Goal: Check status: Check status

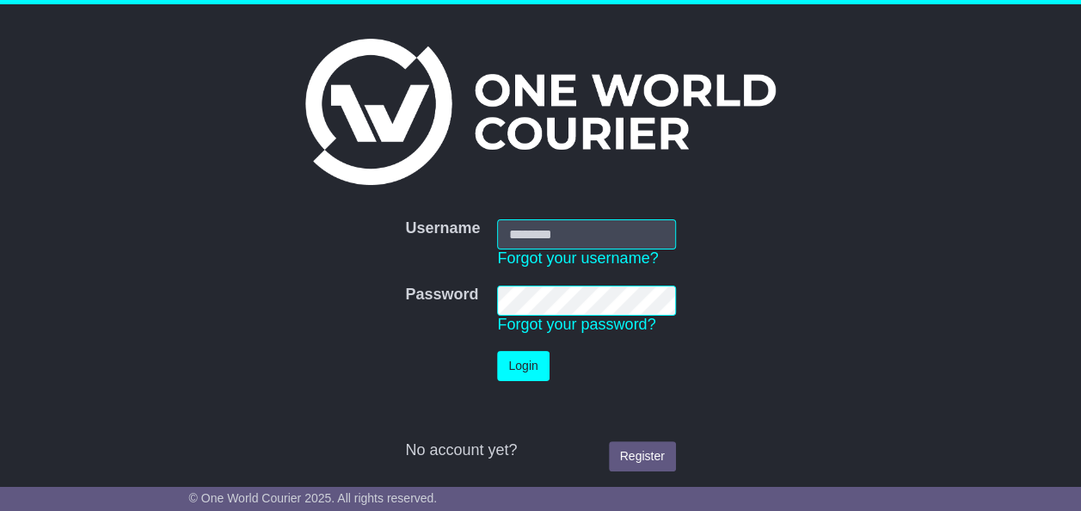
type input "*******"
click at [523, 356] on button "Login" at bounding box center [523, 366] width 52 height 30
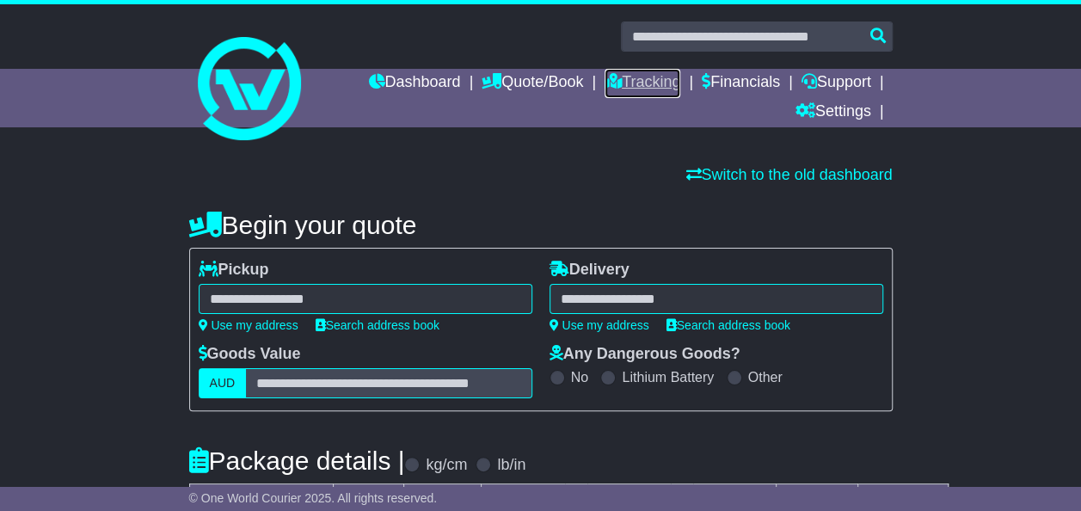
click at [658, 75] on link "Tracking" at bounding box center [643, 83] width 76 height 29
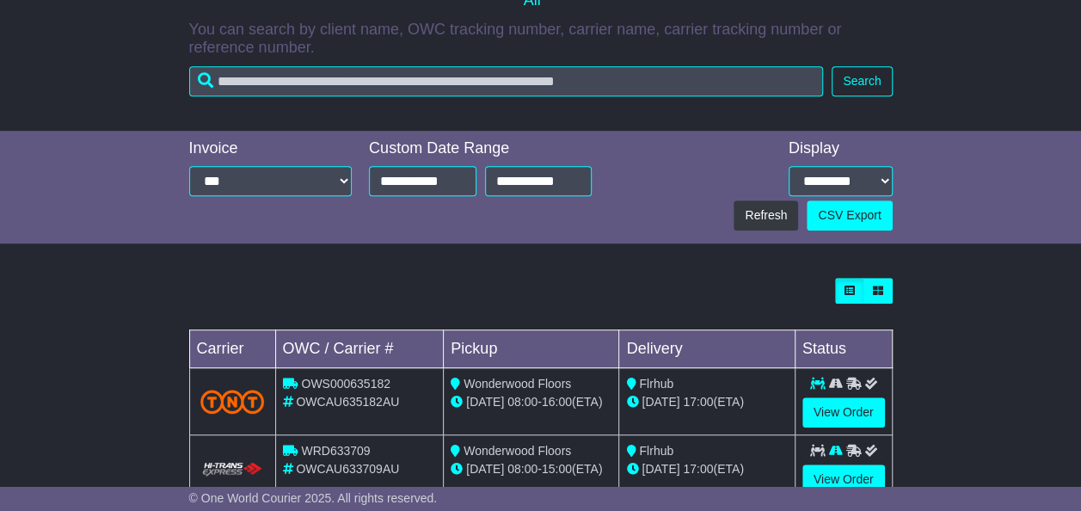
scroll to position [462, 0]
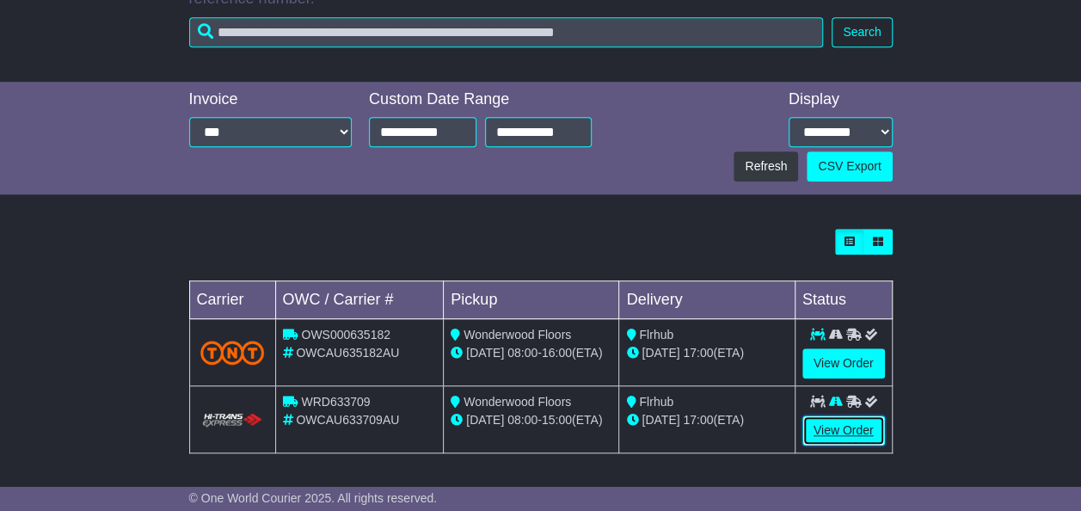
click at [834, 425] on link "View Order" at bounding box center [844, 431] width 83 height 30
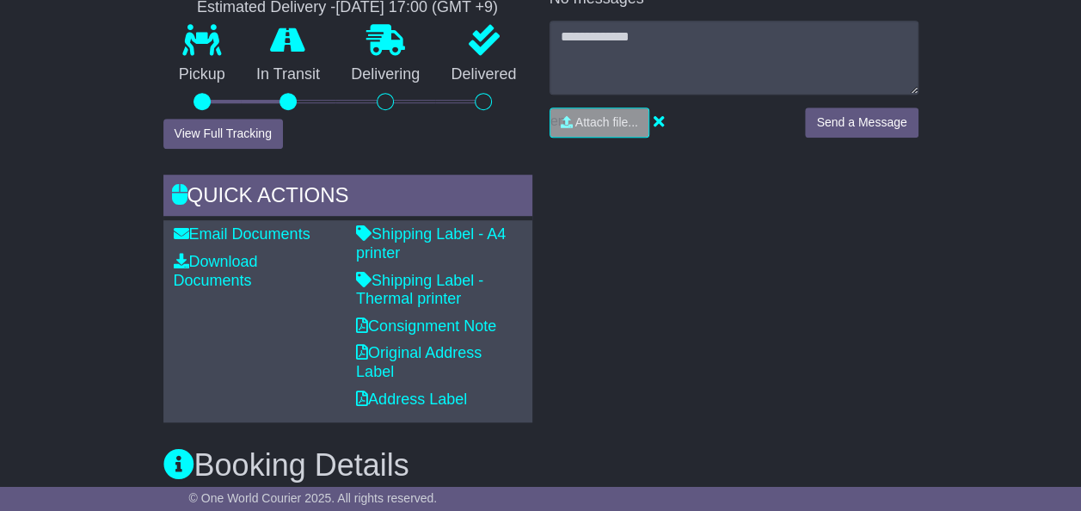
scroll to position [454, 0]
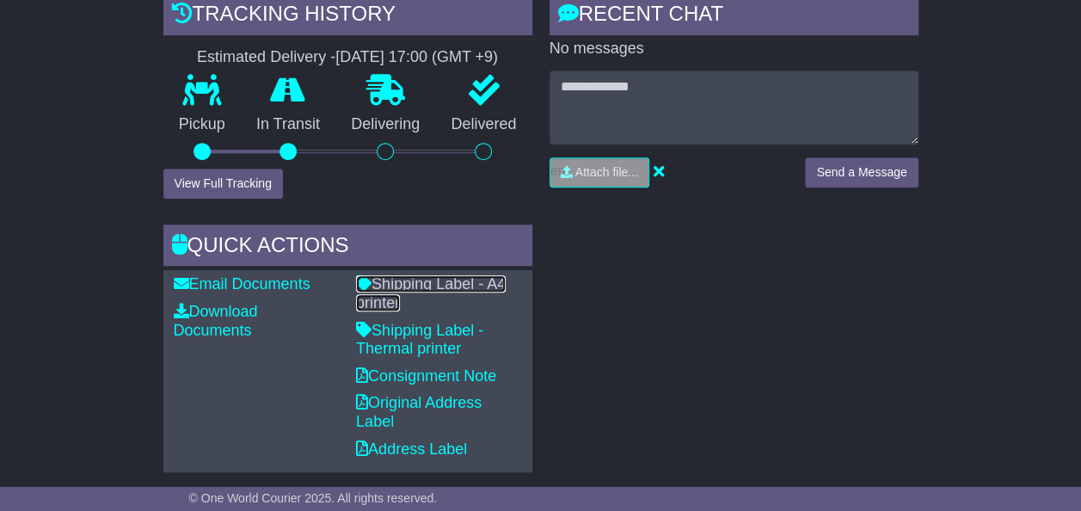
click at [442, 282] on link "Shipping Label - A4 printer" at bounding box center [431, 293] width 150 height 36
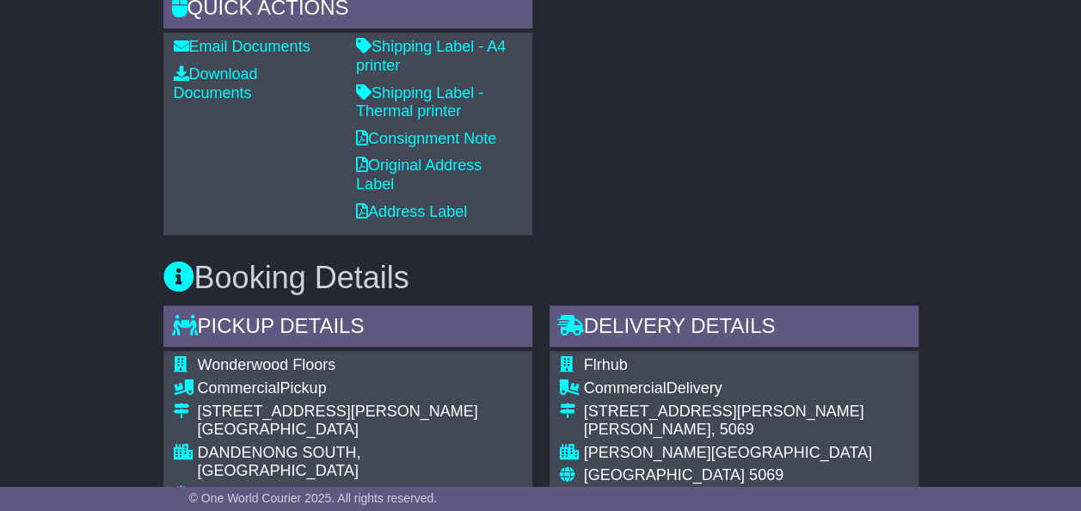
scroll to position [724, 0]
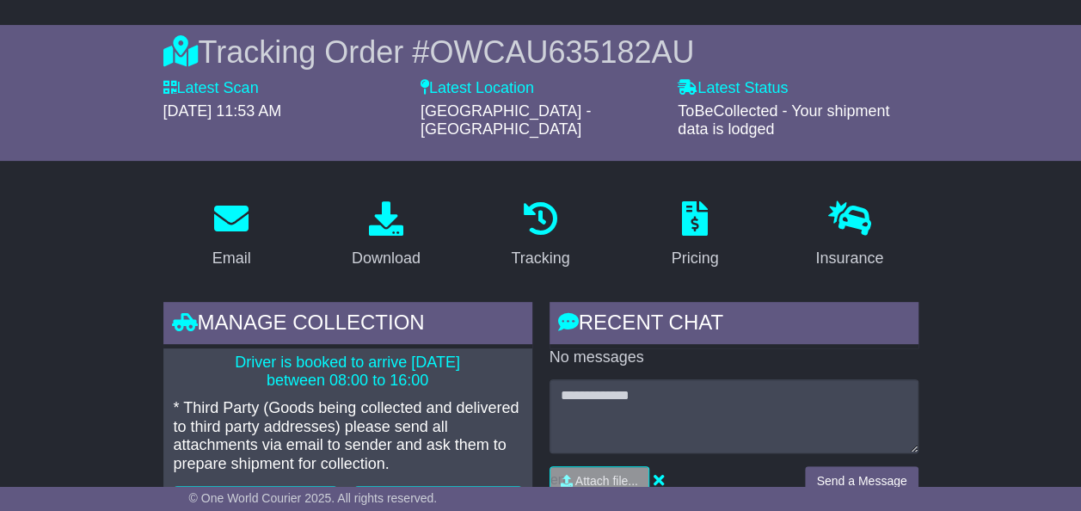
scroll to position [106, 0]
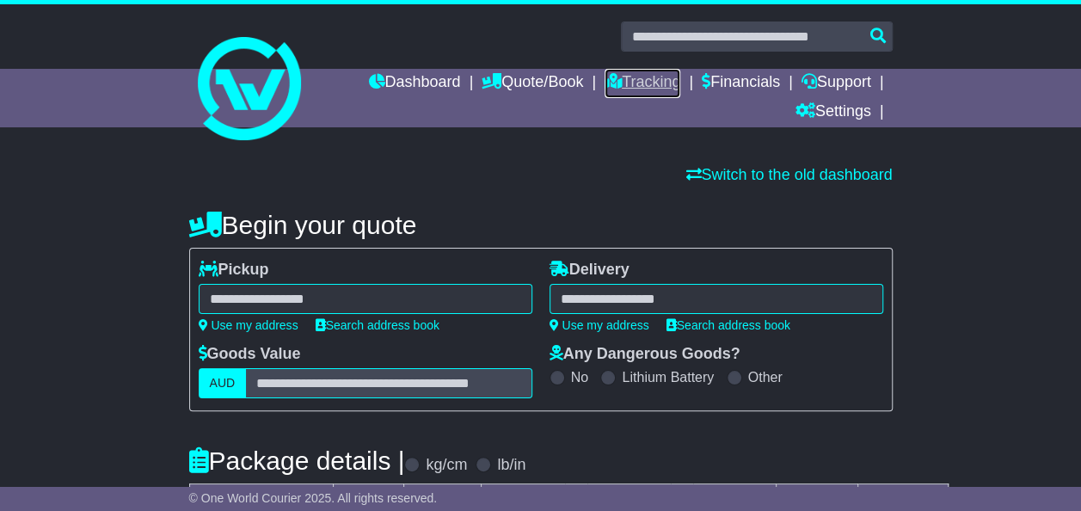
click at [641, 74] on link "Tracking" at bounding box center [643, 83] width 76 height 29
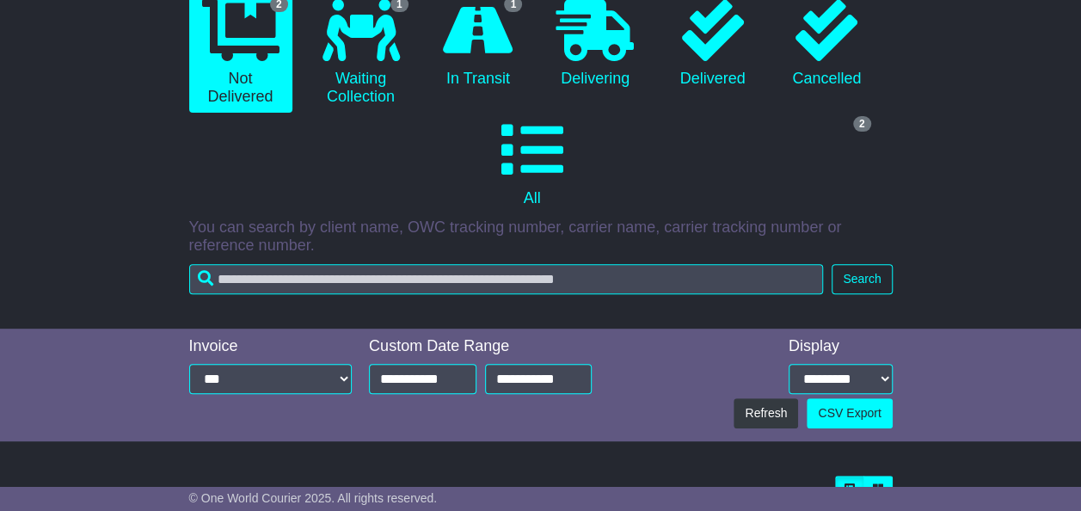
scroll to position [232, 0]
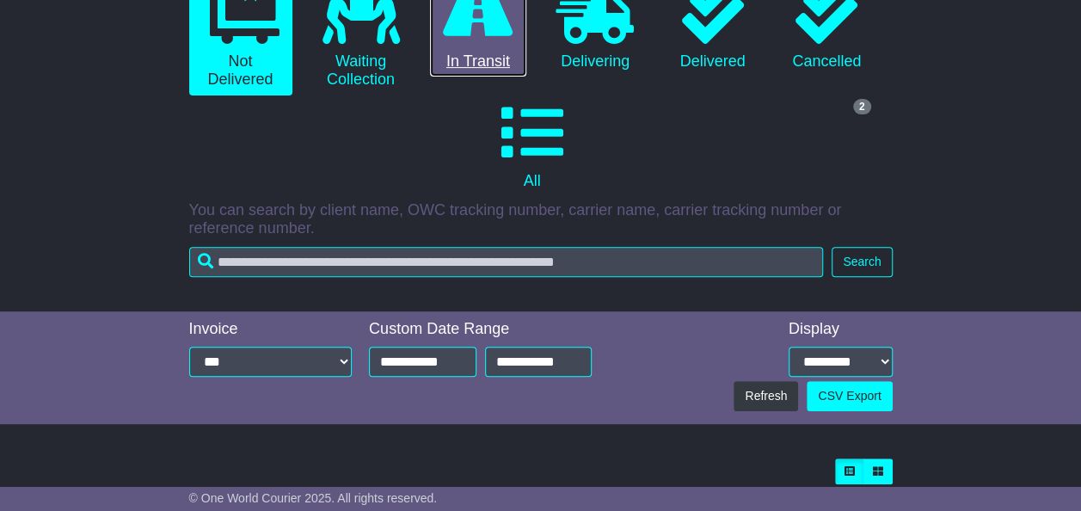
click at [481, 40] on icon at bounding box center [478, 13] width 70 height 62
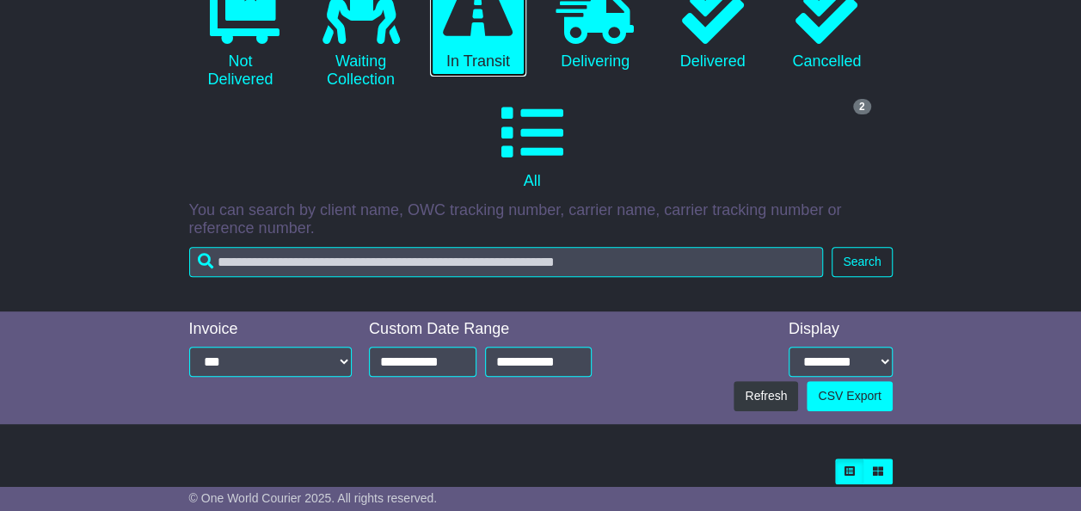
scroll to position [396, 0]
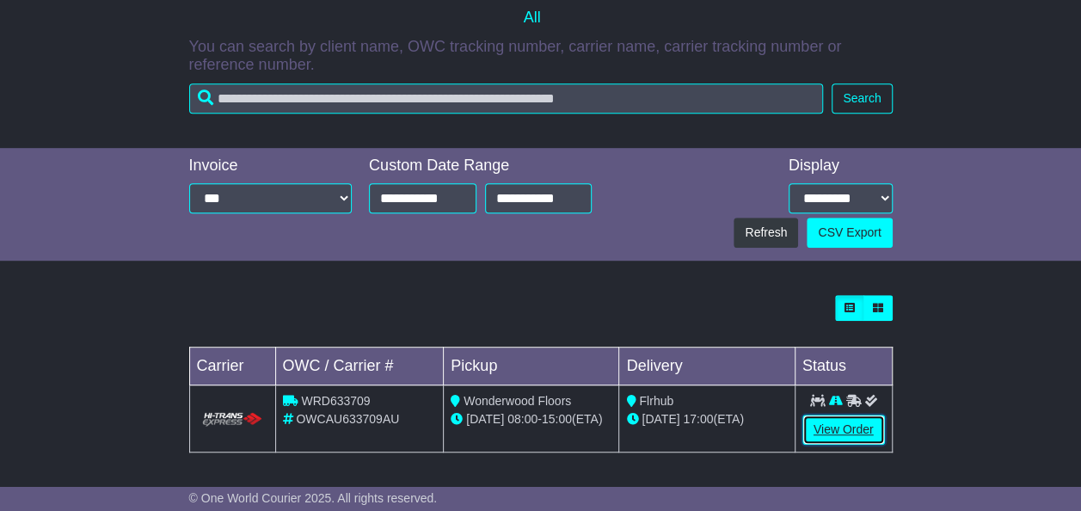
click at [848, 425] on link "View Order" at bounding box center [844, 430] width 83 height 30
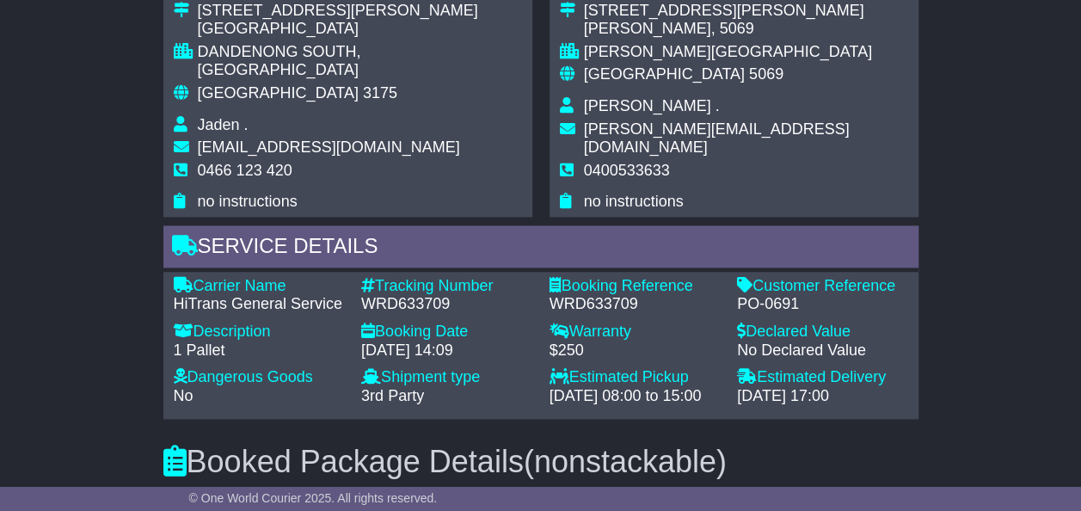
scroll to position [1108, 0]
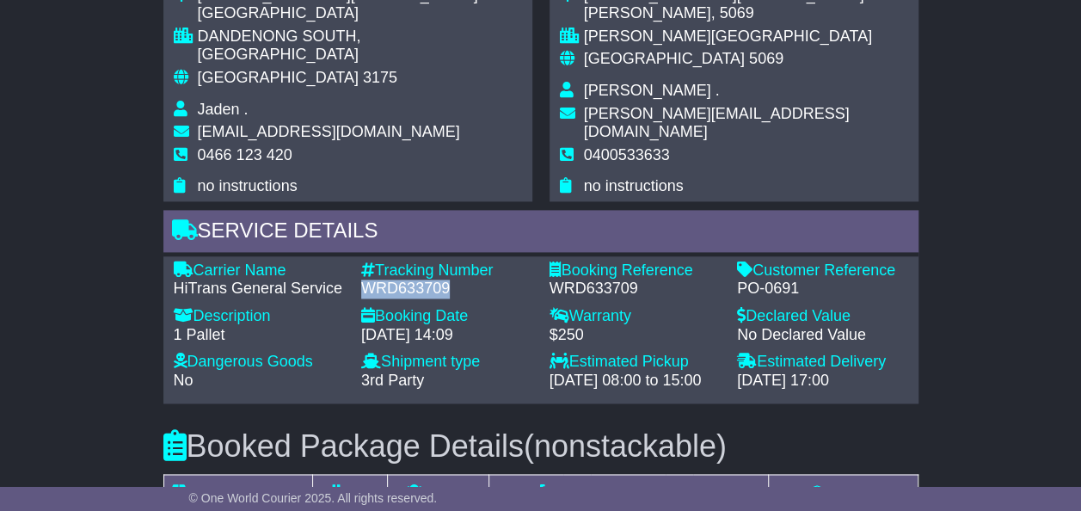
drag, startPoint x: 356, startPoint y: 261, endPoint x: 447, endPoint y: 274, distance: 91.3
click at [447, 274] on div "Tracking Number - WRD633709" at bounding box center [447, 280] width 188 height 37
copy div "WRD633709"
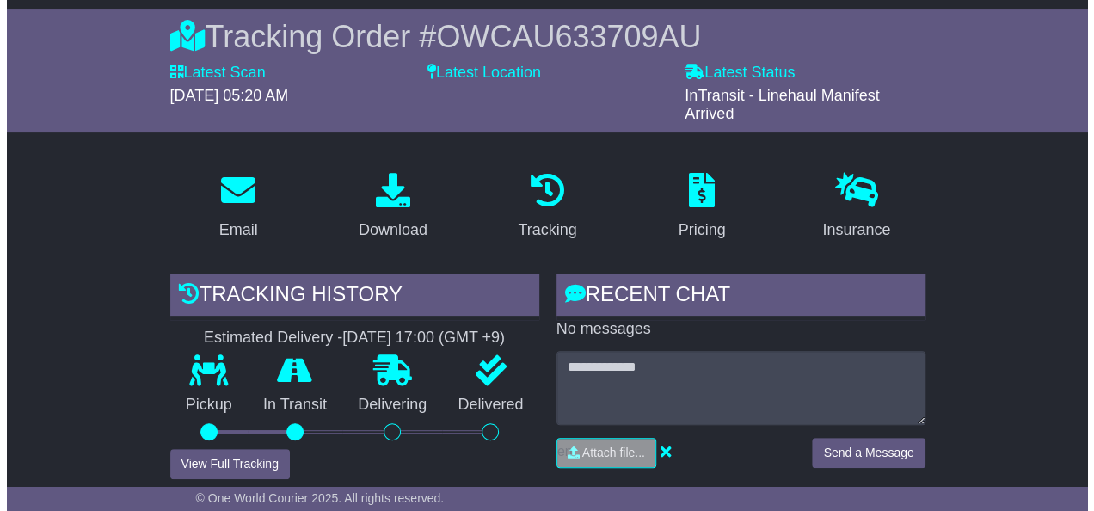
scroll to position [145, 0]
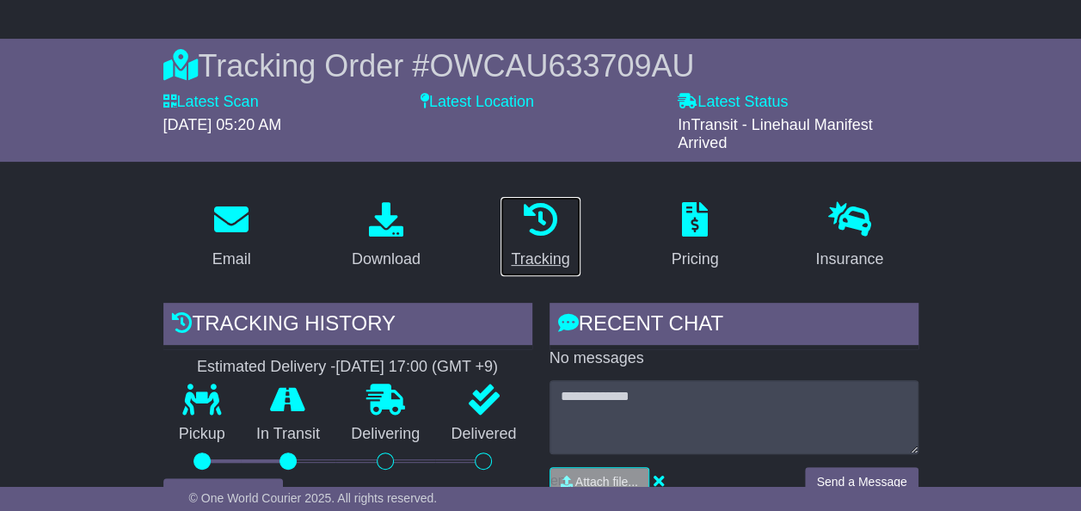
click at [542, 219] on icon at bounding box center [540, 219] width 34 height 34
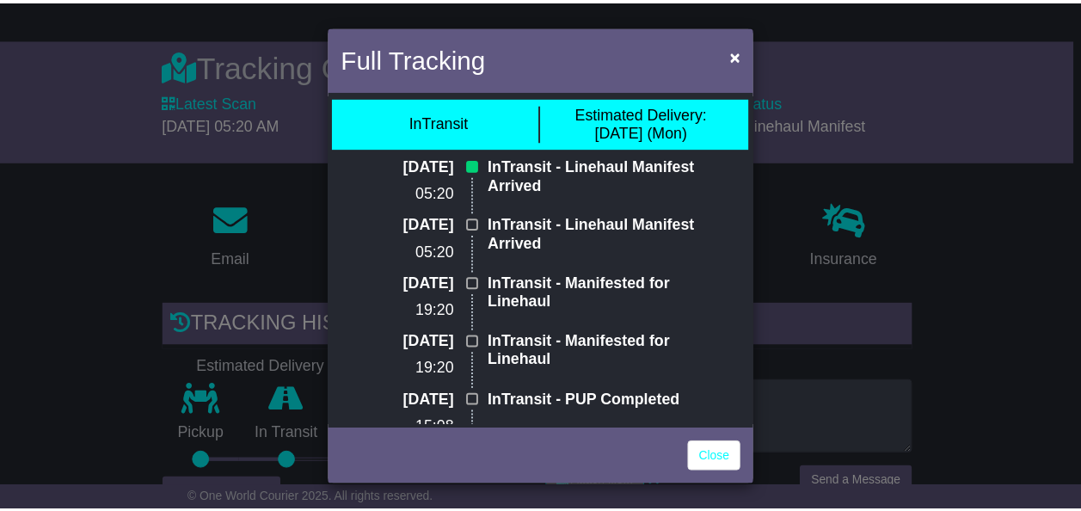
scroll to position [0, 0]
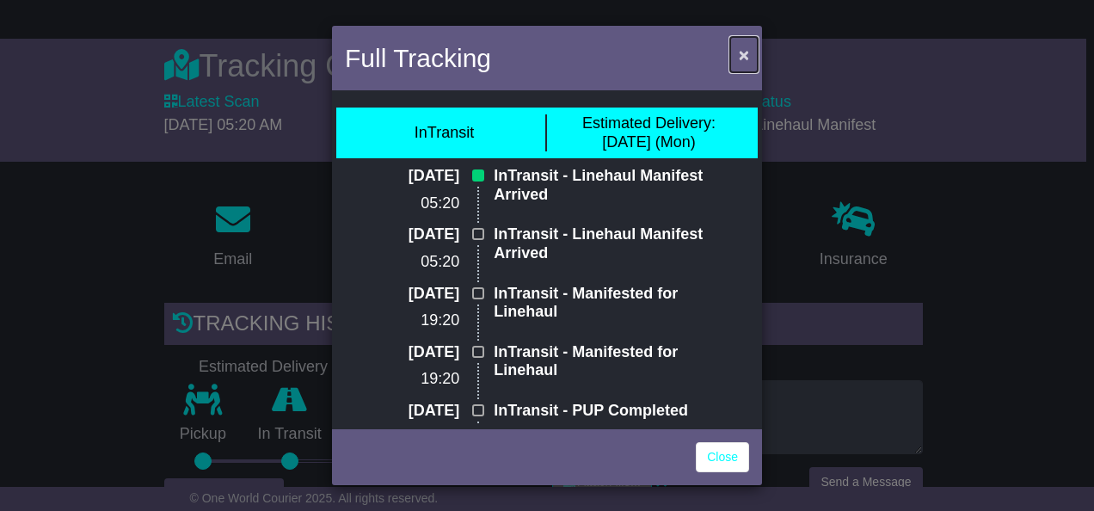
click at [742, 55] on span "×" at bounding box center [744, 55] width 10 height 20
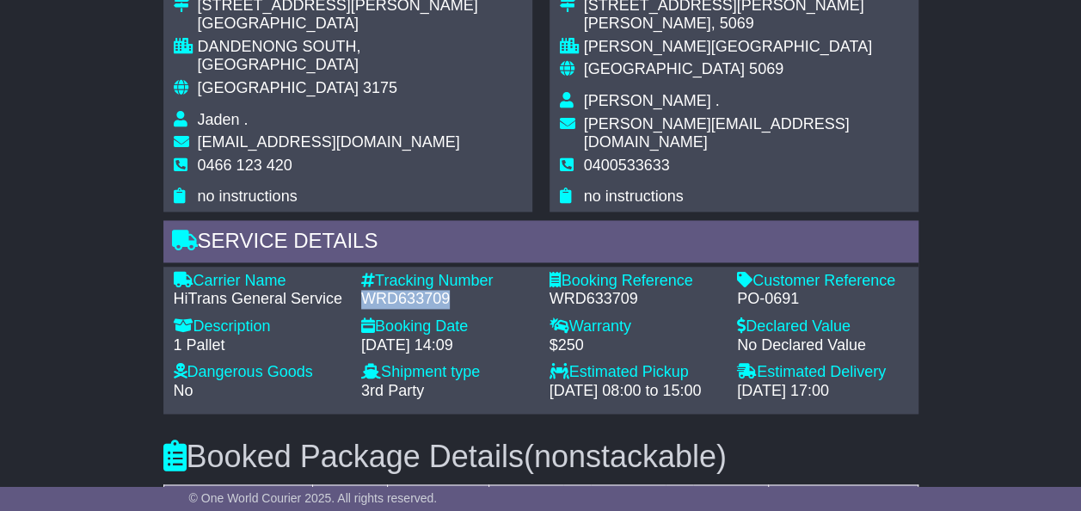
scroll to position [1100, 0]
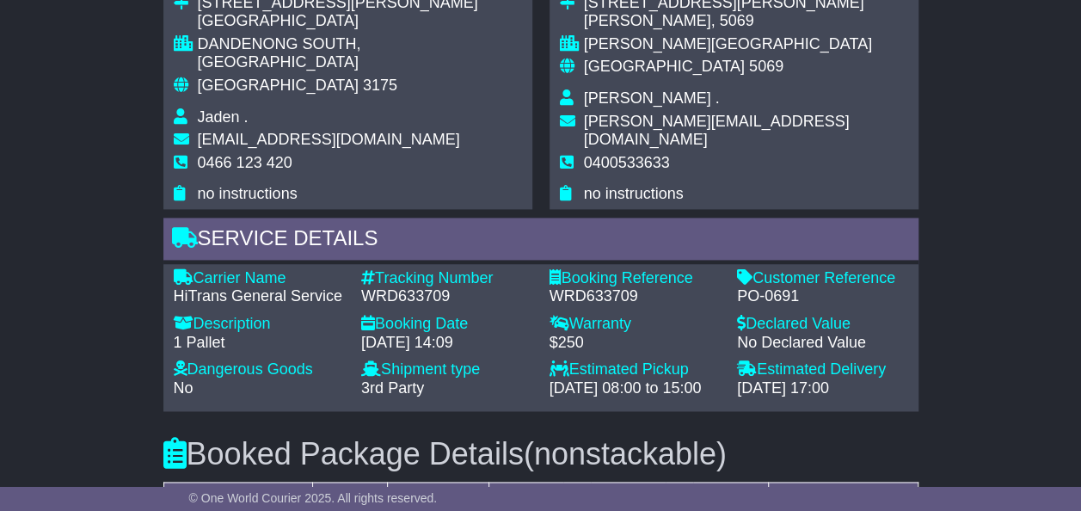
click at [989, 151] on div "Email Download Tracking Pricing Insurance" at bounding box center [540, 149] width 1081 height 1835
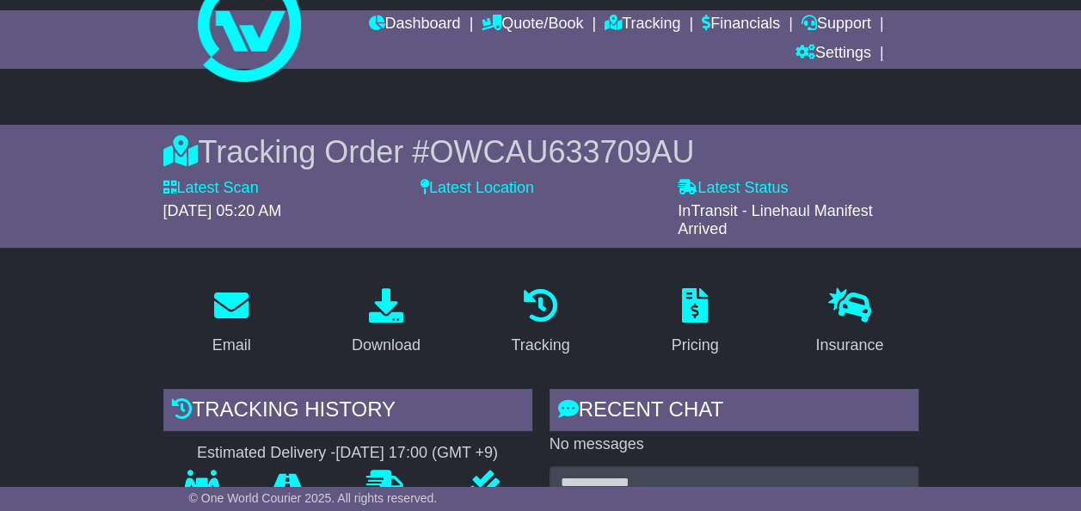
scroll to position [0, 0]
